Goal: Communication & Community: Answer question/provide support

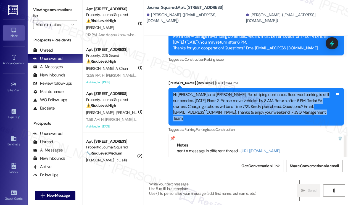
scroll to position [9632, 0]
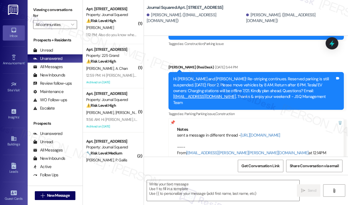
click at [202, 183] on div "Lease started Jul 31, 2025 at 8:00 PM" at bounding box center [191, 195] width 86 height 24
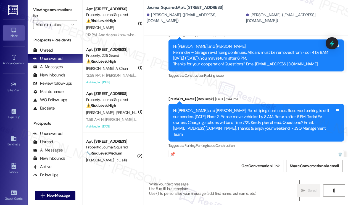
scroll to position [9577, 0]
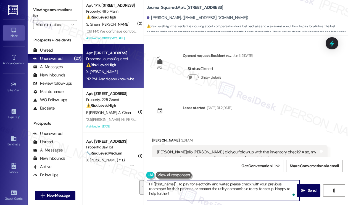
scroll to position [682, 0]
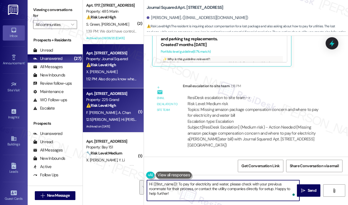
click at [124, 111] on div "[PERSON_NAME] Chan" at bounding box center [112, 113] width 52 height 7
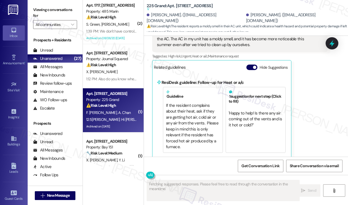
scroll to position [3587, 0]
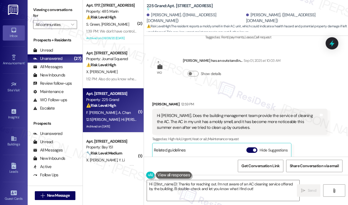
click at [203, 113] on div "Hi [PERSON_NAME]. Does the building management team provide the service of clea…" at bounding box center [238, 122] width 162 height 18
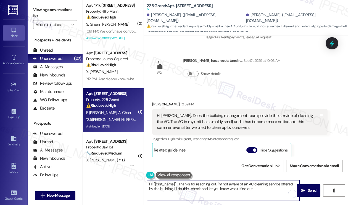
drag, startPoint x: 255, startPoint y: 188, endPoint x: 243, endPoint y: 182, distance: 13.2
click at [232, 182] on textarea "Hi {{first_name}}! Thanks for reaching out. I'm not aware of an AC cleaning ser…" at bounding box center [223, 191] width 153 height 21
click at [264, 187] on textarea "Hi {{first_name}}! Thanks for reaching out. I'm not aware of an AC cleaning ser…" at bounding box center [223, 191] width 153 height 21
drag, startPoint x: 263, startPoint y: 189, endPoint x: 168, endPoint y: 190, distance: 95.1
click at [168, 190] on textarea "Hi {{first_name}}! Thanks for reaching out. I'm not aware of an AC cleaning ser…" at bounding box center [223, 191] width 153 height 21
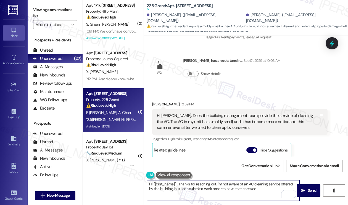
click at [155, 89] on div "Received[PERSON_NAME][PERSON_NAME] 12:[PERSON_NAME]M Hi [PERSON_NAME]. Does the…" at bounding box center [246, 207] width 204 height 237
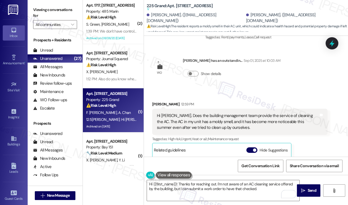
click at [153, 101] on div "[PERSON_NAME] 12:59 PM" at bounding box center [240, 105] width 176 height 8
copy div "[PERSON_NAME]"
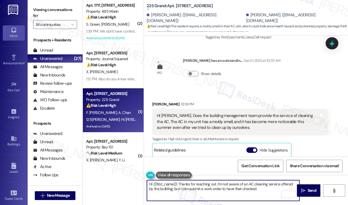
drag, startPoint x: 153, startPoint y: 183, endPoint x: 175, endPoint y: 181, distance: 22.2
click at [177, 181] on textarea "Hi {{first_name}}! Thanks for reaching out. I'm not aware of an AC cleaning ser…" at bounding box center [223, 191] width 153 height 21
paste textarea "Fei"
click at [198, 181] on textarea "Hi Fei! Thanks for reaching out. I'm not aware of an AC cleaning service offere…" at bounding box center [223, 191] width 153 height 21
drag, startPoint x: 290, startPoint y: 184, endPoint x: 172, endPoint y: 188, distance: 117.9
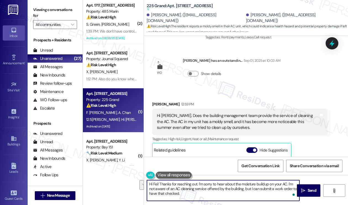
click at [172, 188] on textarea "Hi Fei! Thanks for reaching out. I'm sorry to hear about the moisture buildup o…" at bounding box center [223, 191] width 153 height 21
type textarea "Hi Fei! Thanks for reaching out. I'm sorry to hear about the moisture buildup o…"
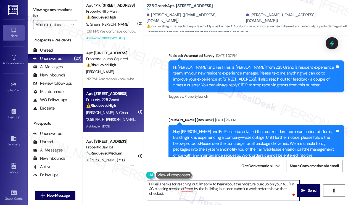
scroll to position [3587, 0]
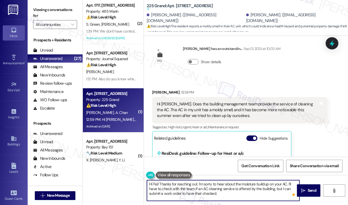
click at [277, 189] on textarea "Hi Fei! Thanks for reaching out. I'm sorry to hear about the moisture buildup o…" at bounding box center [223, 191] width 153 height 21
click at [170, 194] on textarea "Hi Fei! Thanks for reaching out. I'm sorry to hear about the moisture buildup o…" at bounding box center [223, 191] width 153 height 21
click at [262, 197] on textarea "Hi Fei! Thanks for reaching out. I'm sorry to hear about the moisture buildup o…" at bounding box center [223, 191] width 153 height 21
click at [167, 193] on textarea "Hi Fei! Thanks for reaching out. I'm sorry to hear about the moisture buildup o…" at bounding box center [223, 191] width 153 height 21
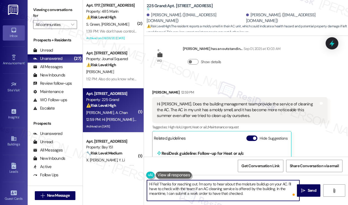
click at [247, 189] on textarea "Hi Fei! Thanks for reaching out. I'm sorry to hear about the moisture buildup o…" at bounding box center [223, 191] width 153 height 21
click at [213, 97] on div "Hi [PERSON_NAME]. Does the building management team provide the service of clea…" at bounding box center [240, 110] width 176 height 26
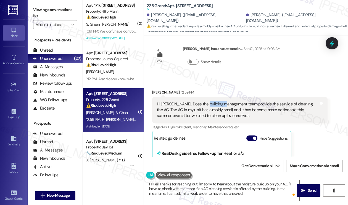
click at [212, 97] on div "Hi [PERSON_NAME]. Does the building management team provide the service of clea…" at bounding box center [240, 110] width 176 height 26
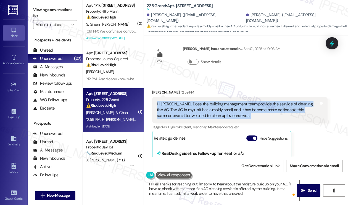
click at [212, 97] on div "Hi Jane. Does the building management team provide the service of cleaning the …" at bounding box center [240, 110] width 176 height 26
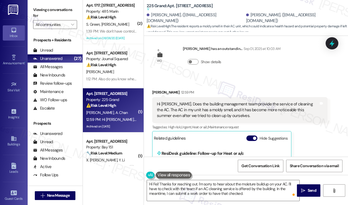
click at [65, 9] on label "Viewing conversations for" at bounding box center [55, 13] width 44 height 15
click at [174, 6] on b "225 Grand: Apt. 1108, 225 Grand Street Suggested actions and notes available fo…" at bounding box center [180, 7] width 66 height 9
click at [176, 6] on b "225 Grand: Apt. 1108, 225 Grand Street Suggested actions and notes available fo…" at bounding box center [180, 7] width 66 height 9
copy b "1108"
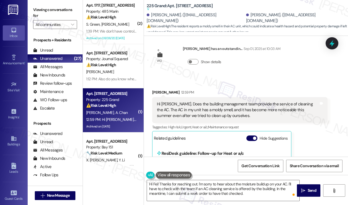
click at [61, 11] on label "Viewing conversations for" at bounding box center [55, 13] width 44 height 15
click at [258, 193] on textarea "Hi Fei! Thanks for reaching out. I'm sorry to hear about the moisture buildup o…" at bounding box center [223, 191] width 153 height 21
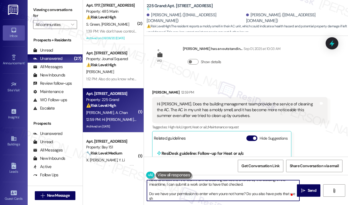
scroll to position [9, 0]
type textarea "Hi Fei! Thanks for reaching out. I'm sorry to hear about the moisture buildup o…"
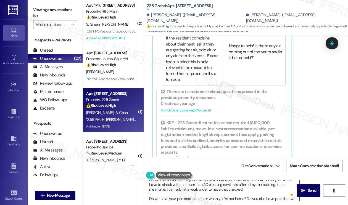
scroll to position [0, 0]
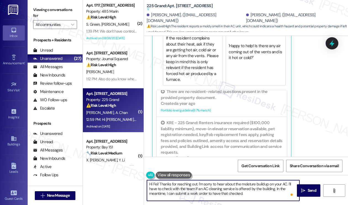
click at [205, 183] on textarea "Hi Fei! Thanks for reaching out. I'm sorry to hear about the moisture buildup o…" at bounding box center [223, 191] width 153 height 21
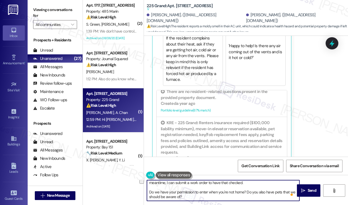
click at [210, 192] on textarea "Hi Fei! Thanks for reaching out. I'm sorry to hear about the moisture buildup o…" at bounding box center [223, 191] width 153 height 21
click at [210, 193] on textarea "Hi Fei! Thanks for reaching out. I'm sorry to hear about the moisture buildup o…" at bounding box center [223, 191] width 153 height 21
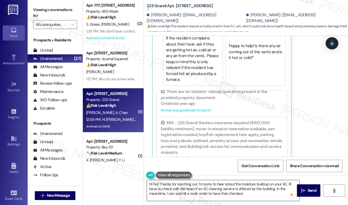
click at [300, 184] on div "Hi Fei! Thanks for reaching out. I'm sorry to hear about the moisture buildup o…" at bounding box center [223, 190] width 153 height 21
click at [302, 190] on icon "" at bounding box center [303, 191] width 4 height 4
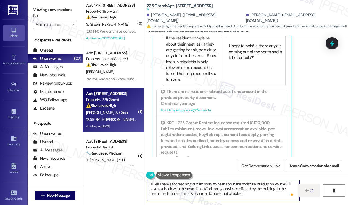
click at [227, 185] on textarea "Hi Fei! Thanks for reaching out. I'm sorry to hear about the moisture buildup o…" at bounding box center [223, 191] width 153 height 21
click at [316, 129] on div "Fei Zhang 12:59 PM Hi Jane. Does the building management team provide the servi…" at bounding box center [240, 61] width 176 height 220
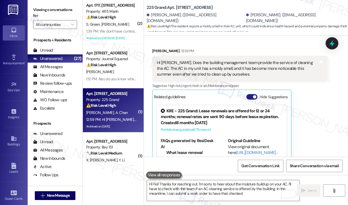
click at [255, 95] on span "button" at bounding box center [254, 96] width 3 height 3
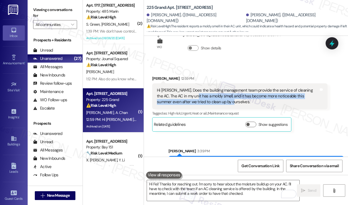
drag, startPoint x: 185, startPoint y: 77, endPoint x: 210, endPoint y: 83, distance: 25.4
click at [210, 88] on div "Hi [PERSON_NAME]. Does the building management team provide the service of clea…" at bounding box center [238, 97] width 162 height 18
copy div "moldy smell, and it has become more noticeable this summer even after we tried …"
drag, startPoint x: 50, startPoint y: 11, endPoint x: 49, endPoint y: 6, distance: 6.0
click at [50, 11] on label "Viewing conversations for" at bounding box center [55, 13] width 44 height 15
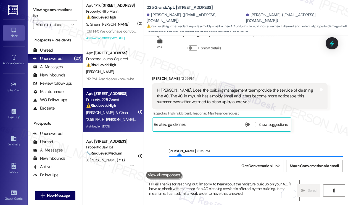
click at [58, 10] on label "Viewing conversations for" at bounding box center [55, 13] width 44 height 15
click at [218, 88] on div "Hi [PERSON_NAME]. Does the building management team provide the service of clea…" at bounding box center [238, 97] width 162 height 18
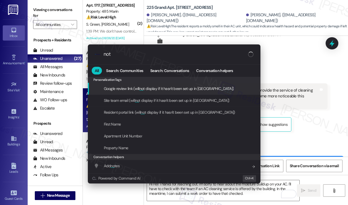
type input "note"
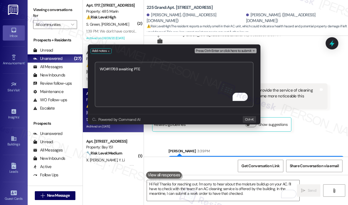
drag, startPoint x: 107, startPoint y: 71, endPoint x: 110, endPoint y: 71, distance: 3.3
click at [107, 72] on textarea "WO#11769 awaiting PTE" at bounding box center [174, 84] width 159 height 45
click at [111, 70] on textarea "WO#11769 awaiting PTE" at bounding box center [174, 84] width 159 height 45
type textarea "WO#71169 - awaiting PTE"
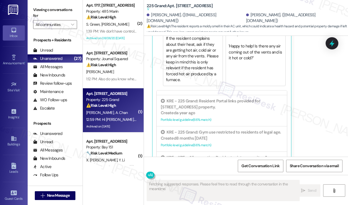
scroll to position [3854, 0]
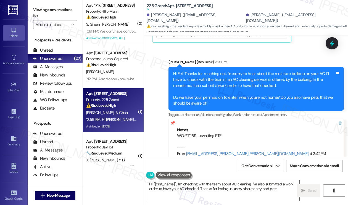
type textarea "Hi {{first_name}}, I'm checking with the team about AC cleaning. I've also subm…"
click at [54, 12] on label "Viewing conversations for" at bounding box center [55, 13] width 44 height 15
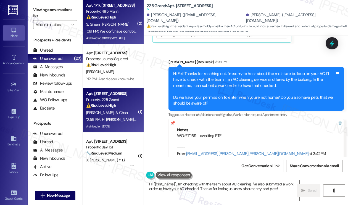
click at [118, 31] on div "1:39 PM: We don't have control of when you process it. 1:39 PM: We don't have c…" at bounding box center [129, 31] width 86 height 5
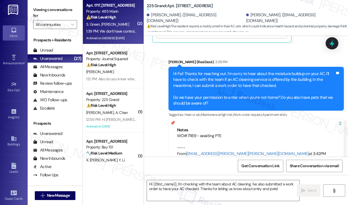
type textarea "Fetching suggested responses. Please feel free to read through the conversation…"
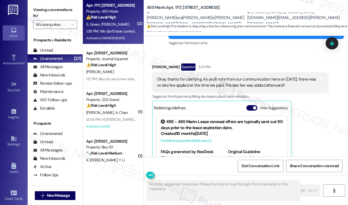
scroll to position [9066, 0]
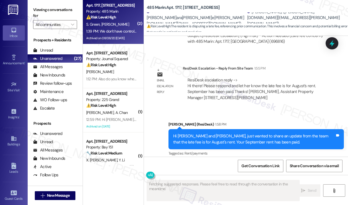
click at [215, 134] on div "Hi Sara and Jesse, just wanted to share an update from the team that the late f…" at bounding box center [254, 140] width 162 height 12
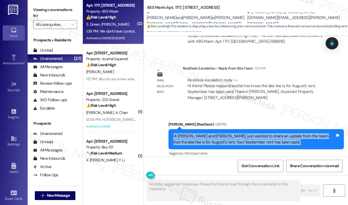
click at [215, 134] on div "Hi Sara and Jesse, just wanted to share an update from the team that the late f…" at bounding box center [254, 140] width 162 height 12
click at [244, 134] on div "Hi Sara and Jesse, just wanted to share an update from the team that the late f…" at bounding box center [254, 140] width 162 height 12
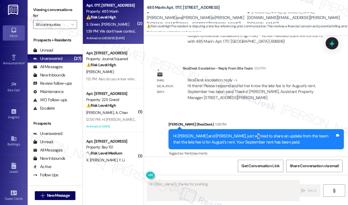
click at [244, 134] on div "Hi Sara and Jesse, just wanted to share an update from the team that the late f…" at bounding box center [254, 140] width 162 height 12
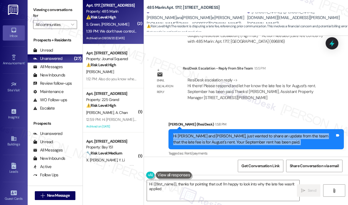
click at [244, 134] on div "Hi Sara and Jesse, just wanted to share an update from the team that the late f…" at bounding box center [254, 140] width 162 height 12
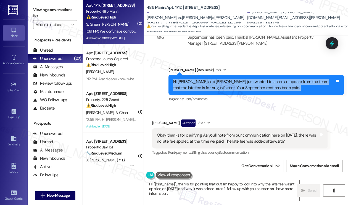
scroll to position [9149, 0]
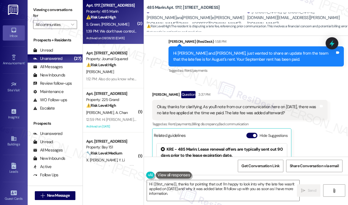
click at [197, 104] on div "Okay, thanks for clarifying. As you'll note from our communication here on Augu…" at bounding box center [238, 110] width 162 height 12
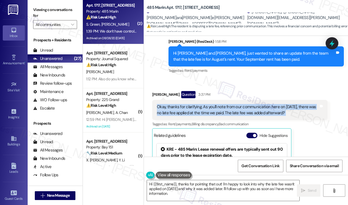
click at [197, 104] on div "Okay, thanks for clarifying. As you'll note from our communication here on Augu…" at bounding box center [238, 110] width 162 height 12
click at [221, 104] on div "Okay, thanks for clarifying. As you'll note from our communication here on Augu…" at bounding box center [238, 110] width 162 height 12
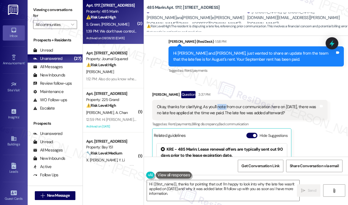
click at [221, 104] on div "Okay, thanks for clarifying. As you'll note from our communication here on Augu…" at bounding box center [238, 110] width 162 height 12
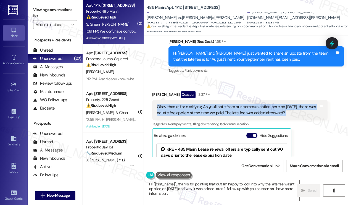
click at [221, 104] on div "Okay, thanks for clarifying. As you'll note from our communication here on Augu…" at bounding box center [238, 110] width 162 height 12
click at [253, 133] on button "Hide Suggestions" at bounding box center [252, 136] width 11 height 6
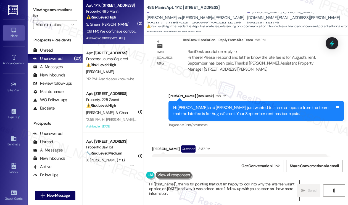
click at [200, 184] on textarea "Hi {{first_name}}, thanks for pointing that out! I'm happy to look into why the…" at bounding box center [223, 191] width 153 height 21
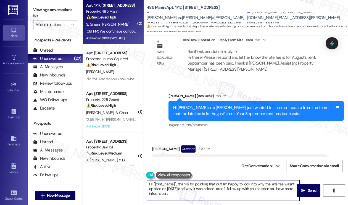
click at [200, 184] on textarea "Hi {{first_name}}, thanks for pointing that out! I'm happy to look into why the…" at bounding box center [223, 191] width 153 height 21
click at [177, 159] on div "Okay, thanks for clarifying. As you'll note from our communication here on Augu…" at bounding box center [238, 165] width 162 height 12
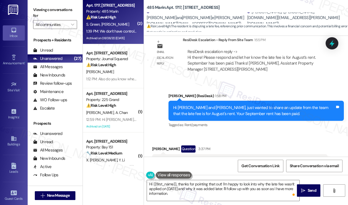
click at [177, 159] on div "Okay, thanks for clarifying. As you'll note from our communication here on Augu…" at bounding box center [238, 165] width 162 height 12
copy div "Okay, thanks for clarifying. As you'll note from our communication here on Augu…"
drag, startPoint x: 63, startPoint y: 6, endPoint x: 132, endPoint y: 32, distance: 73.5
click at [63, 6] on label "Viewing conversations for" at bounding box center [55, 13] width 44 height 15
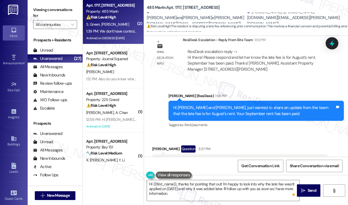
click at [251, 105] on div "Hi Sara and Jesse, just wanted to share an update from the team that the late f…" at bounding box center [254, 111] width 162 height 12
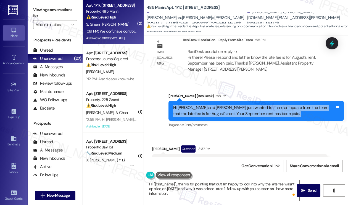
click at [251, 105] on div "Hi Sara and Jesse, just wanted to share an update from the team that the late f…" at bounding box center [254, 111] width 162 height 12
copy div "Hi Sara and Jesse, just wanted to share an update from the team that the late f…"
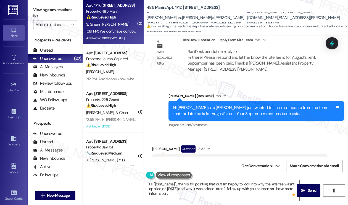
click at [57, 8] on label "Viewing conversations for" at bounding box center [55, 13] width 44 height 15
click at [189, 159] on div "Okay, thanks for clarifying. As you'll note from our communication here on Augu…" at bounding box center [238, 165] width 162 height 12
copy div "Okay, thanks for clarifying. As you'll note from our communication here on Augu…"
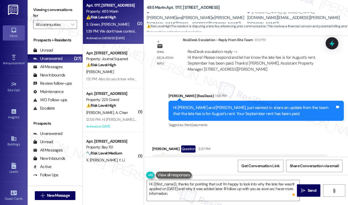
click at [68, 15] on label "Viewing conversations for" at bounding box center [55, 13] width 44 height 15
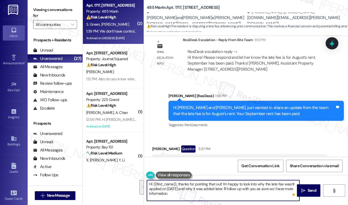
drag, startPoint x: 190, startPoint y: 196, endPoint x: 134, endPoint y: 181, distance: 57.8
click at [134, 181] on div "( 2 ) Apt. 1717, 485 Marin Blvd. Property: 485 Marin ⚠️ Risk Level: High The re…" at bounding box center [215, 102] width 265 height 205
paste textarea "Thanks for your reply. To clarify, the late fee is connected to August’s rent, …"
click at [200, 184] on textarea "Thanks for your reply. To clarify, the late fee is connected to August’s rent, …" at bounding box center [223, 191] width 153 height 21
drag, startPoint x: 264, startPoint y: 184, endPoint x: 293, endPoint y: 186, distance: 28.2
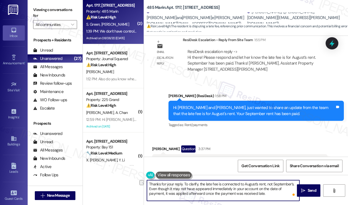
click at [293, 186] on textarea "Thanks for your reply. To clarify, the late fee is connected to August’s rent, …" at bounding box center [223, 191] width 153 height 21
click at [237, 189] on textarea "Thanks for your reply. To clarify, the late fee is connected to August’s rent. …" at bounding box center [223, 191] width 153 height 21
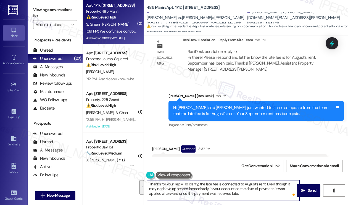
click at [216, 194] on textarea "Thanks for your reply. To clarify, the late fee is connected to August’s rent. …" at bounding box center [223, 191] width 153 height 21
click at [230, 194] on textarea "Thanks for your reply. To clarify, the late fee is connected to August’s rent. …" at bounding box center [223, 191] width 153 height 21
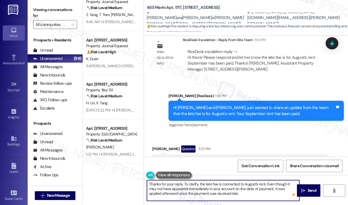
scroll to position [1051, 0]
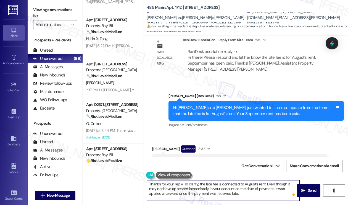
click at [231, 193] on textarea "Thanks for your reply. To clarify, the late fee is connected to August’s rent. …" at bounding box center [223, 191] width 153 height 21
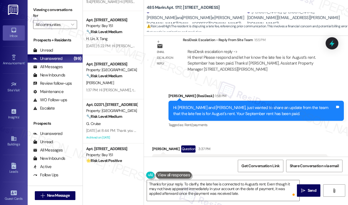
click at [67, 9] on label "Viewing conversations for" at bounding box center [55, 13] width 44 height 15
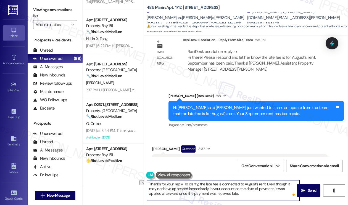
drag, startPoint x: 230, startPoint y: 194, endPoint x: 149, endPoint y: 195, distance: 81.3
click at [149, 195] on textarea "Thanks for your reply. To clarify, the late fee is connected to August’s rent. …" at bounding box center [223, 191] width 153 height 21
click at [242, 194] on textarea "Thanks for your reply. To clarify, the late fee is connected to August’s rent. …" at bounding box center [223, 191] width 153 height 21
click at [248, 193] on textarea "Thanks for your reply. To clarify, the late fee is connected to August’s rent. …" at bounding box center [223, 191] width 153 height 21
drag, startPoint x: 251, startPoint y: 194, endPoint x: 270, endPoint y: 190, distance: 19.5
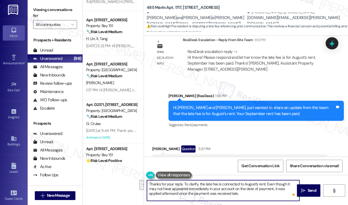
click at [270, 190] on textarea "Thanks for your reply. To clarify, the late fee is connected to August’s rent. …" at bounding box center [223, 191] width 153 height 21
click at [220, 187] on textarea "Thanks for your reply. To clarify, the late fee is connected to August’s rent. …" at bounding box center [223, 191] width 153 height 21
click at [196, 194] on textarea "Thanks for your reply. To clarify, the late fee is connected to August’s rent. …" at bounding box center [223, 191] width 153 height 21
click at [226, 194] on textarea "Thanks for your reply. To clarify, the late fee is connected to August’s rent. …" at bounding box center [223, 191] width 153 height 21
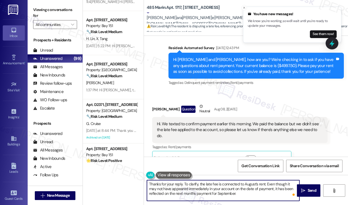
scroll to position [7767, 0]
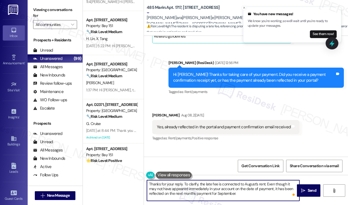
click at [199, 124] on div "Yes, already reflected in the portal and payment confirmation email received" at bounding box center [224, 127] width 134 height 6
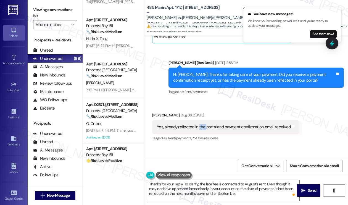
click at [199, 124] on div "Yes, already reflected in the portal and payment confirmation email received" at bounding box center [224, 127] width 134 height 6
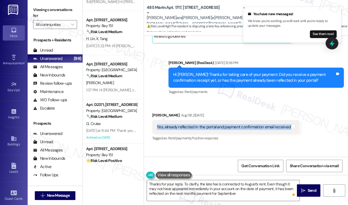
click at [199, 124] on div "Yes, already reflected in the portal and payment confirmation email received" at bounding box center [224, 127] width 134 height 6
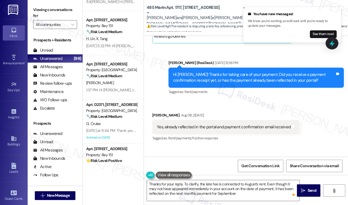
click at [201, 171] on div "Great! Thanks for confirming. If you have any questions or concerns in the futu…" at bounding box center [254, 177] width 162 height 12
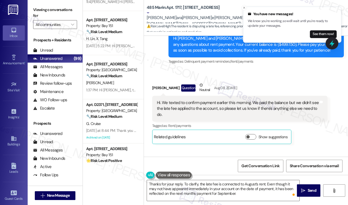
scroll to position [7629, 0]
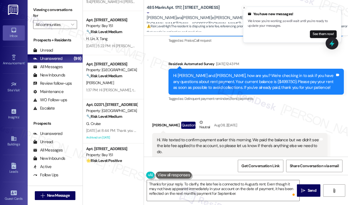
click at [267, 137] on div "Hi. We texted to confirm payment earlier this morning. We paid the balance but …" at bounding box center [238, 146] width 162 height 18
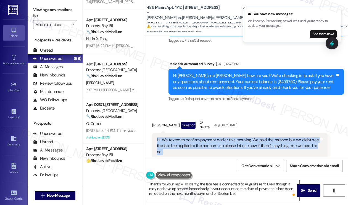
click at [267, 137] on div "Hi. We texted to confirm payment earlier this morning. We paid the balance but …" at bounding box center [238, 146] width 162 height 18
click at [279, 137] on div "Hi. We texted to confirm payment earlier this morning. We paid the balance but …" at bounding box center [238, 146] width 162 height 18
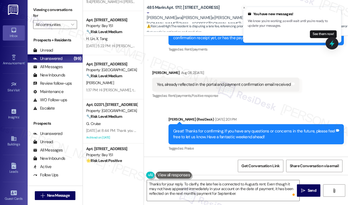
scroll to position [7823, 0]
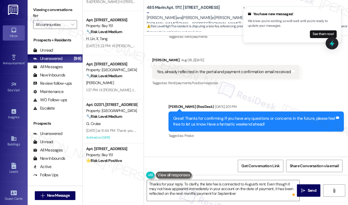
click at [220, 116] on div "Great! Thanks for confirming. If you have any questions or concerns in the futu…" at bounding box center [254, 122] width 162 height 12
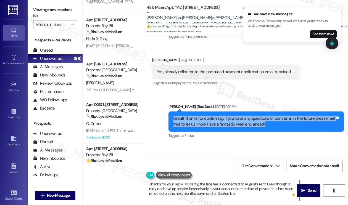
click at [220, 116] on div "Great! Thanks for confirming. If you have any questions or concerns in the futu…" at bounding box center [254, 122] width 162 height 12
click at [272, 116] on div "Great! Thanks for confirming. If you have any questions or concerns in the futu…" at bounding box center [254, 122] width 162 height 12
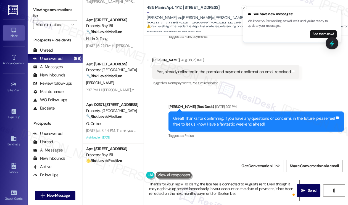
click at [272, 116] on div "Great! Thanks for confirming. If you have any questions or concerns in the futu…" at bounding box center [254, 122] width 162 height 12
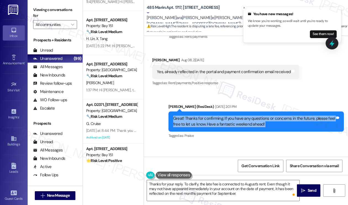
click at [272, 116] on div "Great! Thanks for confirming. If you have any questions or concerns in the futu…" at bounding box center [254, 122] width 162 height 12
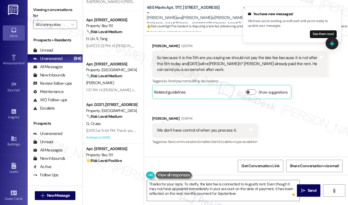
scroll to position [9095, 0]
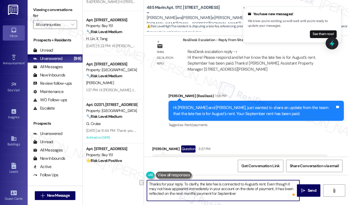
drag, startPoint x: 183, startPoint y: 184, endPoint x: 195, endPoint y: 184, distance: 11.6
click at [195, 184] on textarea "Thanks for your reply. To clarify, the late fee is connected to August’s rent. …" at bounding box center [223, 191] width 153 height 21
click at [183, 184] on textarea "Thanks for your reply. To clarify, the late fee is connected to August’s rent. …" at bounding box center [223, 191] width 153 height 21
drag, startPoint x: 184, startPoint y: 184, endPoint x: 266, endPoint y: 176, distance: 82.5
click at [266, 176] on div "Thanks for your reply. To clarify, the late fee is connected to August’s rent. …" at bounding box center [246, 195] width 204 height 41
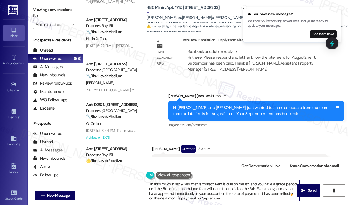
click at [169, 185] on textarea "Thanks for your reply. Yes, that is correct. Rent is due on the 1st, and you ha…" at bounding box center [223, 191] width 153 height 21
click at [221, 192] on textarea "Thanks for your reply. Yes, that is correct. Rent is due on the 1st, and you ha…" at bounding box center [223, 191] width 153 height 21
drag, startPoint x: 222, startPoint y: 187, endPoint x: 255, endPoint y: 189, distance: 33.8
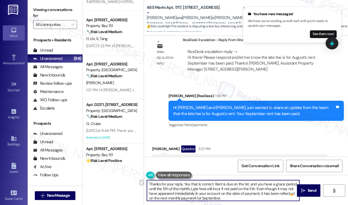
click at [255, 189] on textarea "Thanks for your reply. Yes, that is correct. Rent is due on the 1st, and you ha…" at bounding box center [223, 191] width 153 height 21
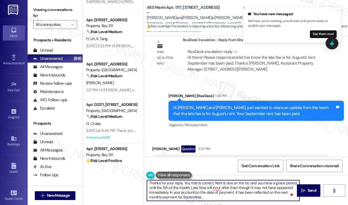
scroll to position [1, 0]
click at [187, 197] on textarea "Thanks for your reply. Yes, that is correct. Rent is due on the 1st, and you ha…" at bounding box center [223, 191] width 153 height 21
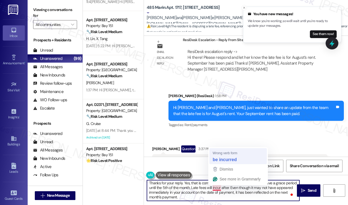
type textarea "Thanks for your reply. Yes, that is correct. Rent is due on the 1st, and you ha…"
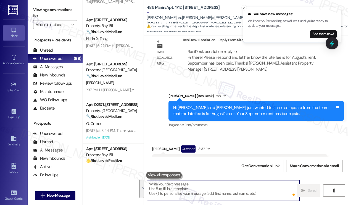
scroll to position [0, 0]
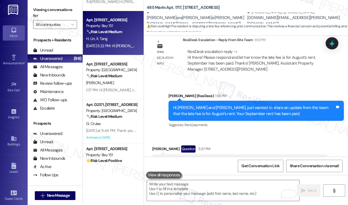
drag, startPoint x: 62, startPoint y: 9, endPoint x: 100, endPoint y: 53, distance: 58.2
click at [62, 8] on label "Viewing conversations for" at bounding box center [55, 13] width 44 height 15
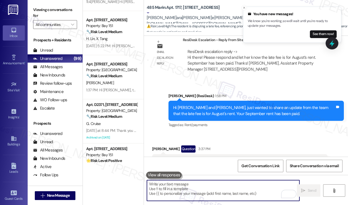
click at [170, 191] on textarea "To enrich screen reader interactions, please activate Accessibility in Grammarl…" at bounding box center [223, 191] width 153 height 21
paste textarea "Thanks for your reply. Yes, that’s correct. Rent is due on the 1st of each mont…"
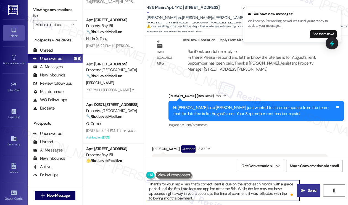
type textarea "Thanks for your reply. Yes, that’s correct. Rent is due on the 1st of each mont…"
click at [311, 187] on button " Send" at bounding box center [309, 191] width 24 height 12
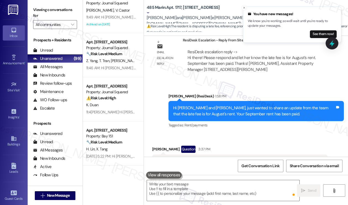
scroll to position [9151, 0]
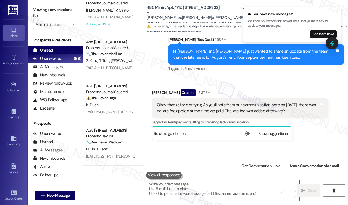
click at [56, 51] on div "Unread (0)" at bounding box center [55, 50] width 55 height 8
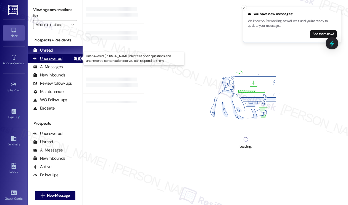
click at [56, 61] on div "Unanswered" at bounding box center [47, 59] width 29 height 6
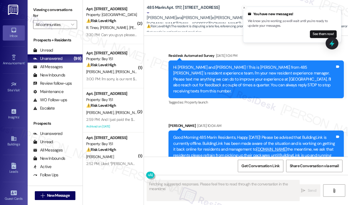
type textarea "Fetching suggested responses. Please feel free to read through the conversation…"
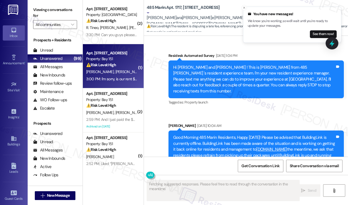
scroll to position [9177, 0]
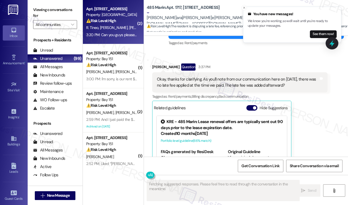
click at [116, 33] on div "3:20 PM: Can you guys please confirm, I don't want to get charged any late fees…" at bounding box center [150, 34] width 128 height 5
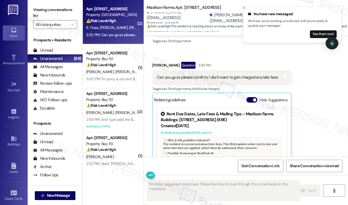
click at [246, 6] on icon "Close toast" at bounding box center [244, 7] width 3 height 3
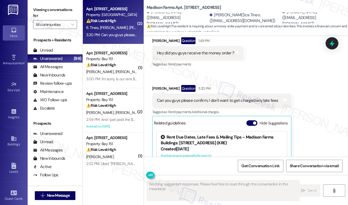
scroll to position [2622, 0]
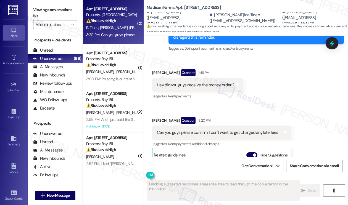
click at [213, 130] on div "Can you guys please confirm, I don't want to get charged any late fees" at bounding box center [218, 133] width 122 height 6
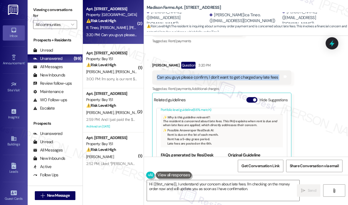
scroll to position [0, 0]
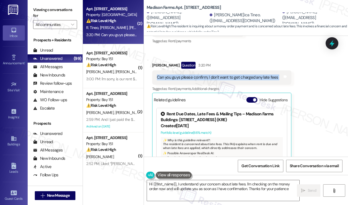
type textarea "Hi {{first_name}}, I understand your concern about late fees. I'm checking on t…"
click at [248, 97] on button "Hide Suggestions" at bounding box center [252, 100] width 11 height 6
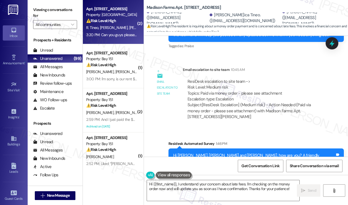
scroll to position [2485, 0]
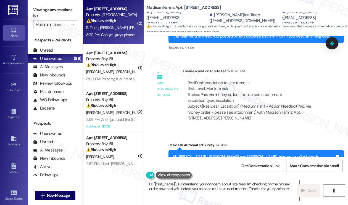
click at [234, 154] on div "Hi Raul, Yesica and Jeancarlo, how are you? A friendly reminder that your rent …" at bounding box center [254, 166] width 162 height 24
drag, startPoint x: 214, startPoint y: 65, endPoint x: 276, endPoint y: 65, distance: 61.9
click at [276, 80] on div "ResiDesk escalation to site team -> Risk Level: Medium risk Topics: Paid via mo…" at bounding box center [256, 92] width 136 height 24
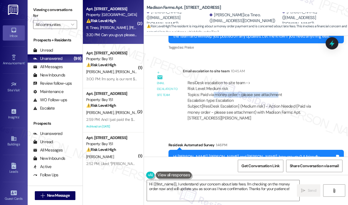
click at [276, 80] on div "ResiDesk escalation to site team -> Risk Level: Medium risk Topics: Paid via mo…" at bounding box center [256, 92] width 136 height 24
click at [283, 80] on div "ResiDesk escalation to site team -> Risk Level: Medium risk Topics: Paid via mo…" at bounding box center [256, 92] width 136 height 24
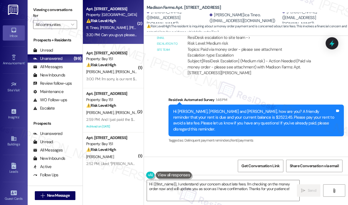
scroll to position [2595, 0]
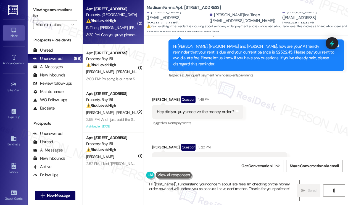
click at [239, 157] on div "Can you guys please confirm, I don't want to get charged any late fees" at bounding box center [218, 160] width 122 height 6
click at [258, 84] on div "Received via SMS Jeancarlo Franco Question 1:49 PM Hey did you guys receive the…" at bounding box center [246, 139] width 204 height 110
